Goal: Task Accomplishment & Management: Manage account settings

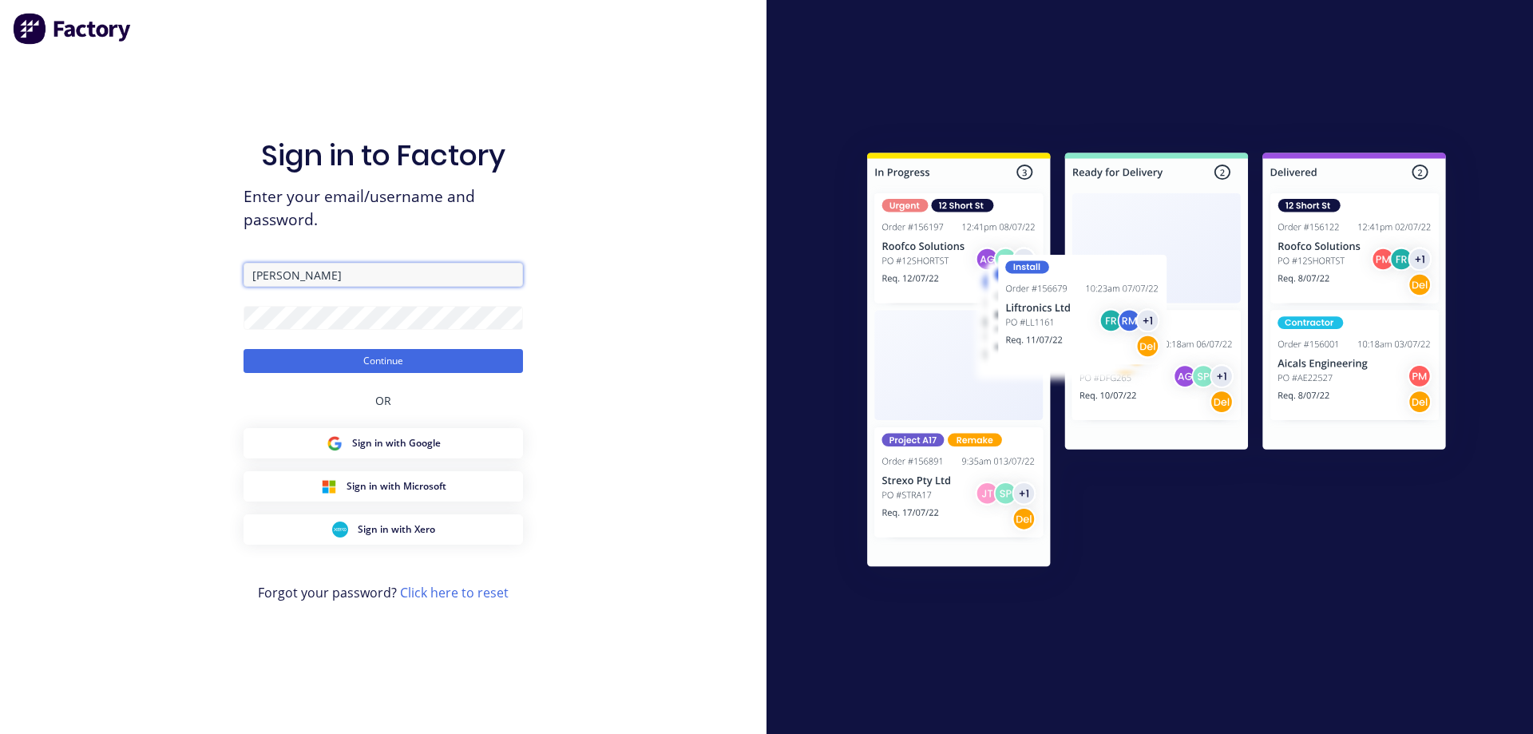
click at [314, 274] on input "[PERSON_NAME]" at bounding box center [384, 275] width 280 height 24
click at [280, 357] on button "Continue" at bounding box center [384, 361] width 280 height 24
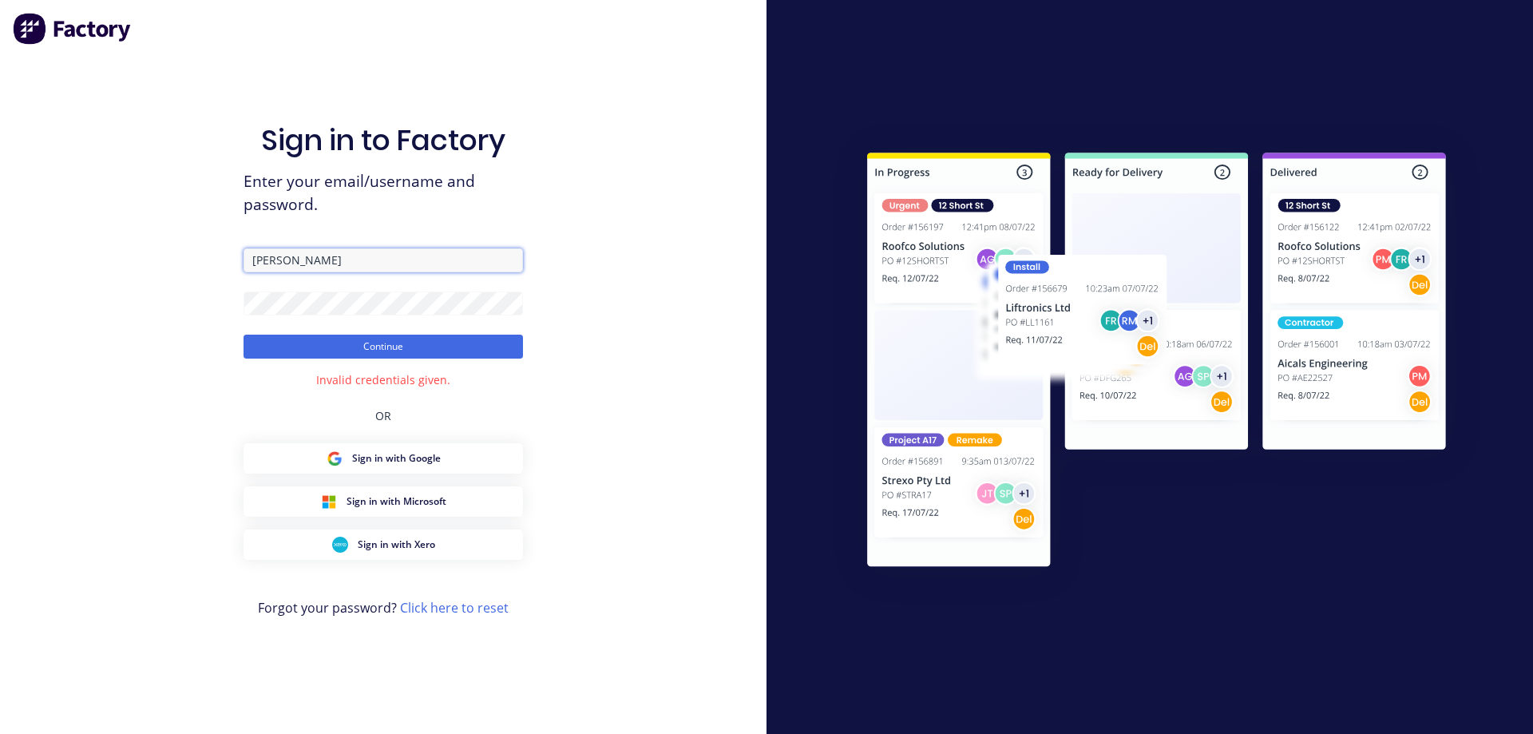
click at [313, 256] on input "[PERSON_NAME]" at bounding box center [384, 260] width 280 height 24
click at [230, 304] on div "Sign in to Factory Enter your email/username and password. [PERSON_NAME] Contin…" at bounding box center [383, 367] width 767 height 734
click at [257, 392] on div "Sign in to Factory Enter your email/username and password. [PERSON_NAME] Contin…" at bounding box center [384, 383] width 280 height 676
click at [360, 349] on button "Continue" at bounding box center [384, 347] width 280 height 24
click at [296, 260] on input "[PERSON_NAME]" at bounding box center [384, 260] width 280 height 24
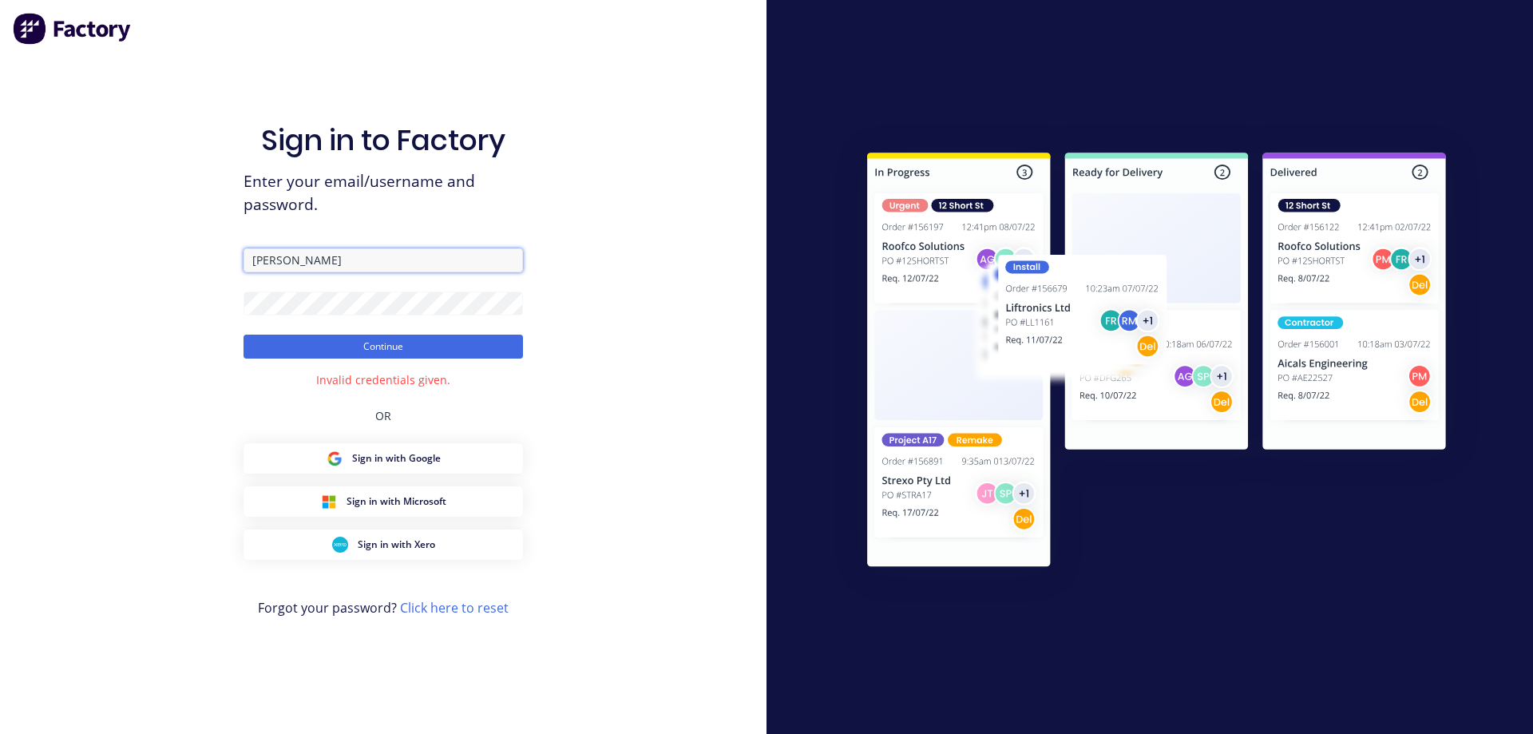
drag, startPoint x: 294, startPoint y: 257, endPoint x: 248, endPoint y: 258, distance: 46.3
click at [248, 258] on input "[PERSON_NAME]" at bounding box center [384, 260] width 280 height 24
type input "[EMAIL_ADDRESS][DOMAIN_NAME]"
click at [379, 340] on button "Continue" at bounding box center [384, 347] width 280 height 24
